Goal: Entertainment & Leisure: Consume media (video, audio)

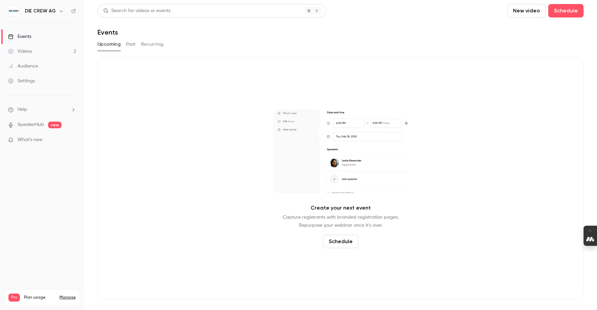
click at [27, 53] on div "Videos" at bounding box center [20, 51] width 24 height 7
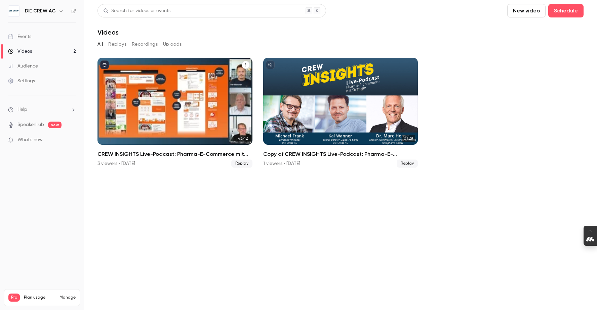
click at [202, 96] on div "CREW INSIGHTS Live-Podcast: Pharma-E-Commerce mit Strategie" at bounding box center [174, 101] width 155 height 87
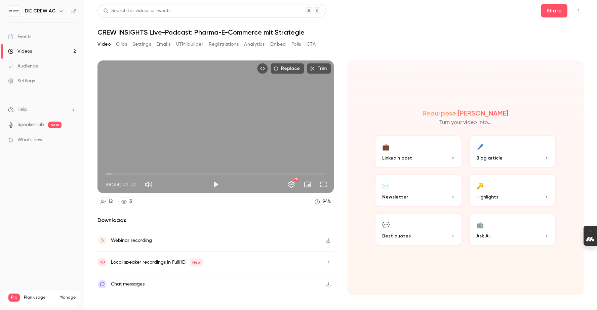
click at [165, 43] on button "Emails" at bounding box center [163, 44] width 14 height 11
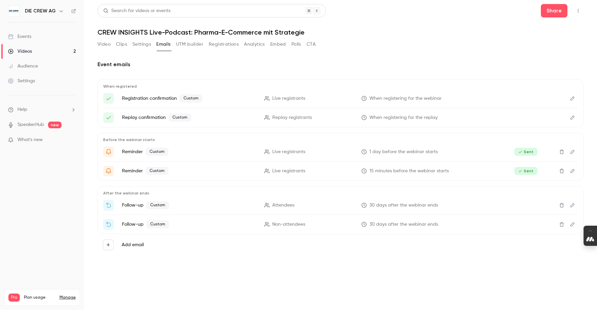
click at [120, 46] on button "Clips" at bounding box center [121, 44] width 11 height 11
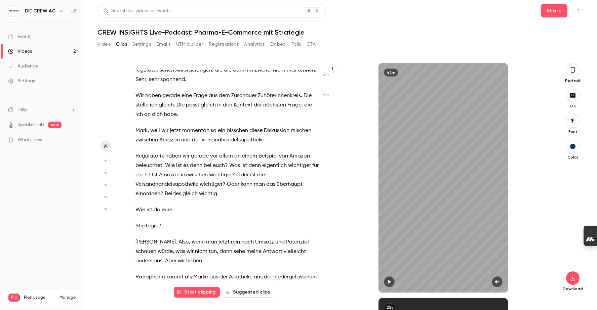
scroll to position [2326, 0]
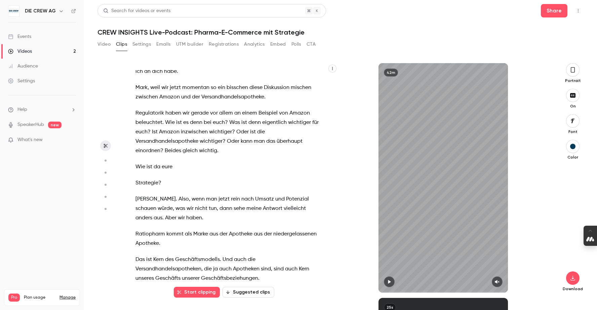
click at [259, 291] on button "Suggested clips" at bounding box center [249, 292] width 52 height 11
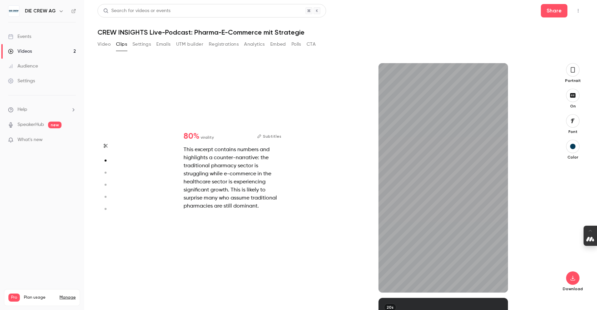
scroll to position [235, 0]
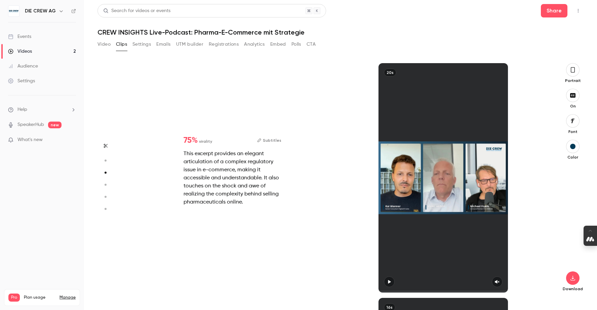
type input "*"
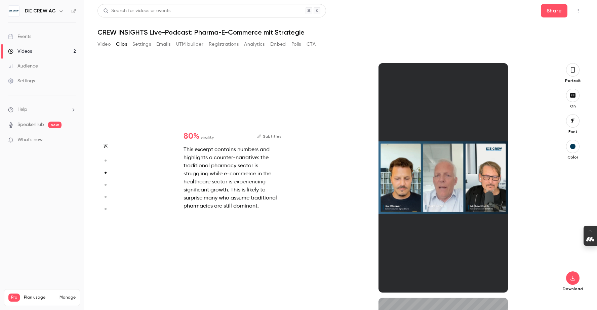
type input "*"
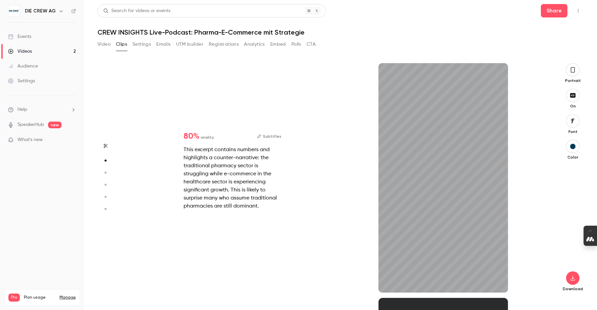
type input "***"
click at [106, 42] on button "Video" at bounding box center [103, 44] width 13 height 11
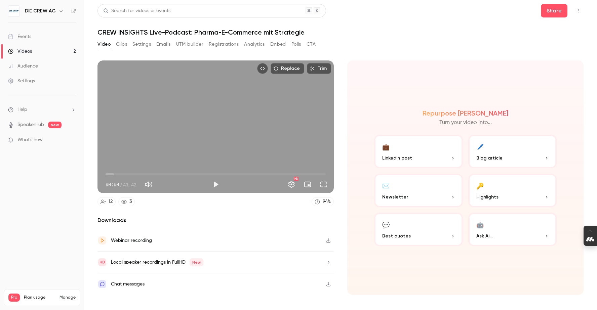
click at [496, 147] on button "🖊️ Blog article" at bounding box center [512, 152] width 89 height 34
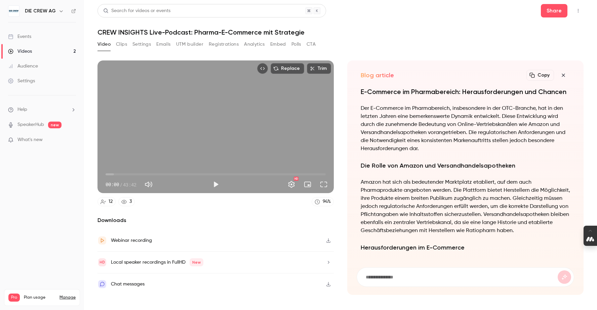
scroll to position [-312, 0]
